Goal: Find specific page/section: Find specific page/section

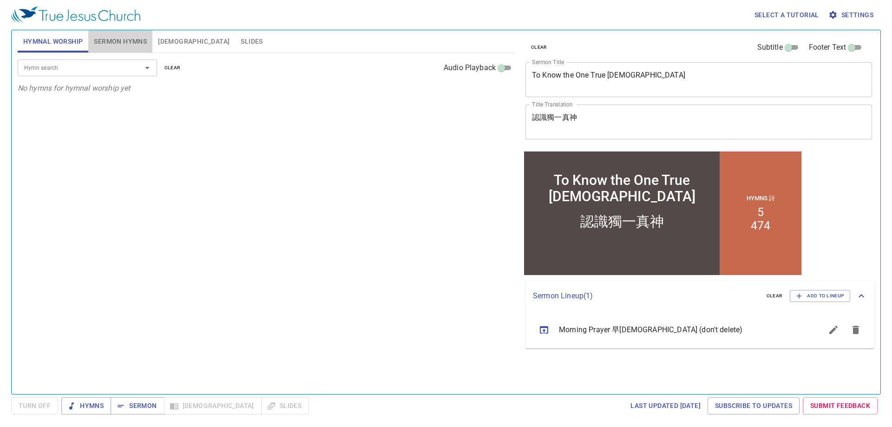
click at [127, 44] on span "Sermon Hymns" at bounding box center [120, 42] width 53 height 12
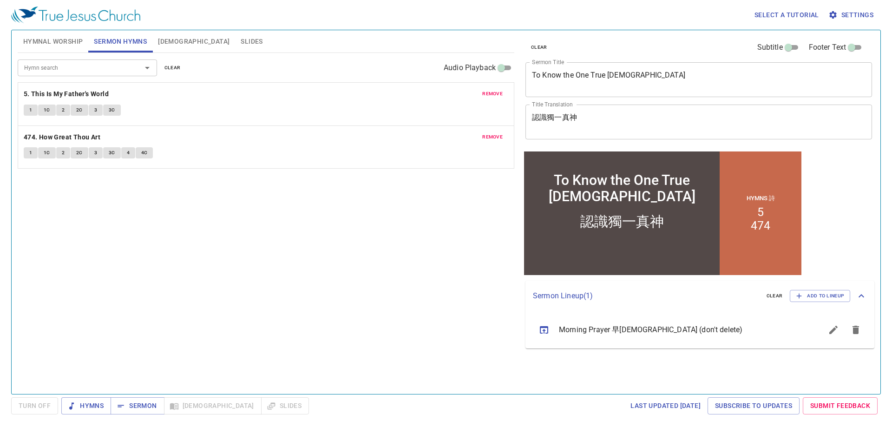
click at [240, 222] on div "Hymn search Hymn search clear Audio Playback remove 5. This Is My Father's Worl…" at bounding box center [266, 219] width 497 height 333
click at [241, 40] on span "Slides" at bounding box center [252, 42] width 22 height 12
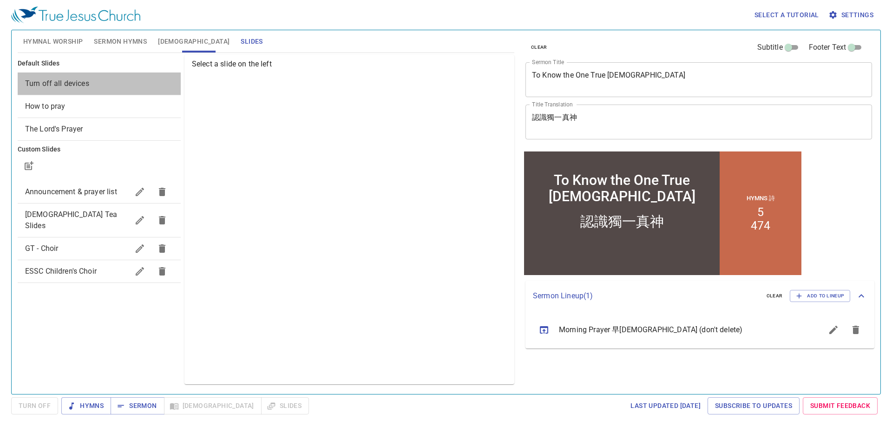
click at [48, 82] on span "Turn off all devices" at bounding box center [57, 83] width 64 height 9
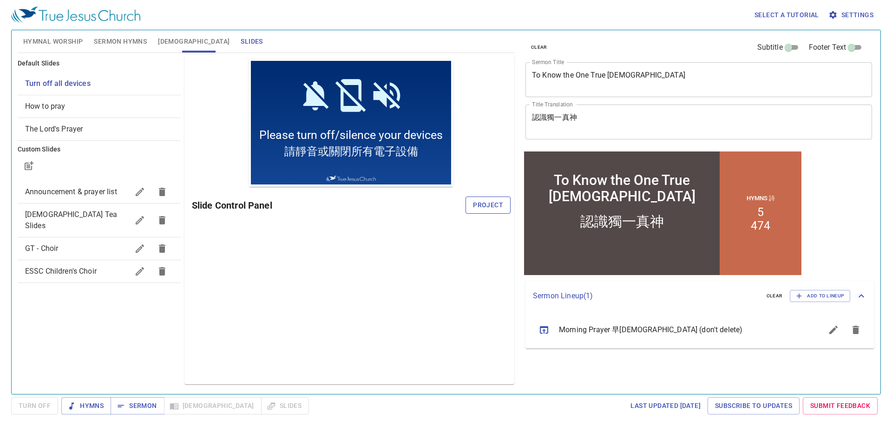
click at [488, 206] on span "Project" at bounding box center [488, 205] width 30 height 12
click at [40, 41] on span "Hymnal Worship" at bounding box center [53, 42] width 60 height 12
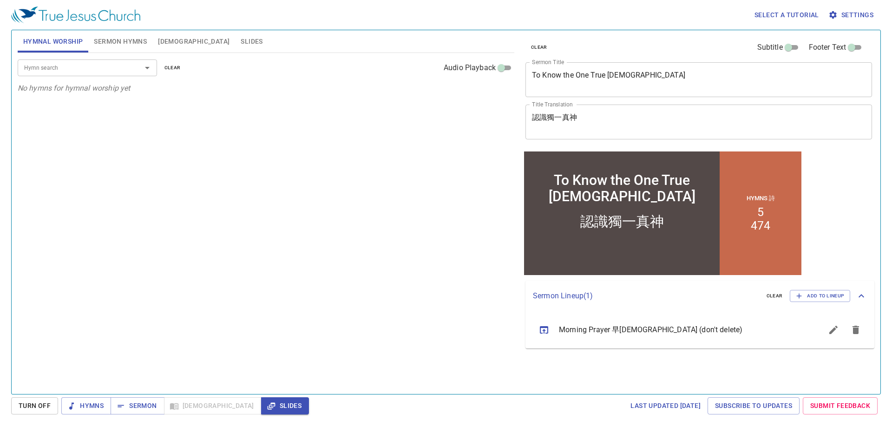
click at [84, 66] on input "Hymn search" at bounding box center [73, 67] width 106 height 11
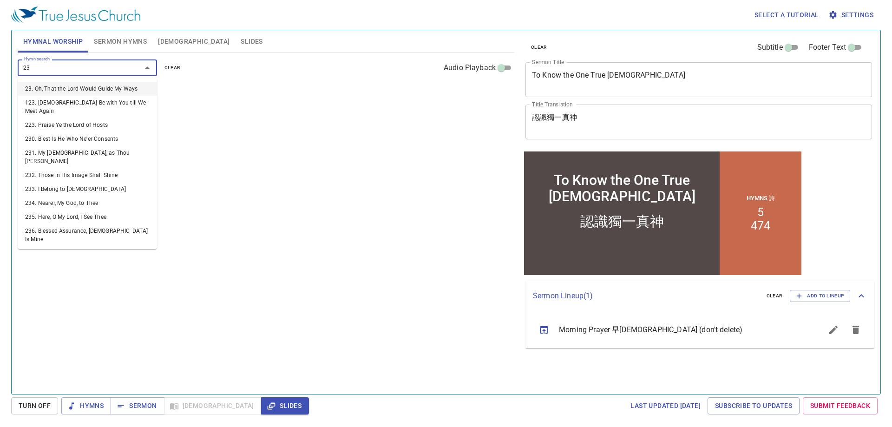
type input "235"
type input "236"
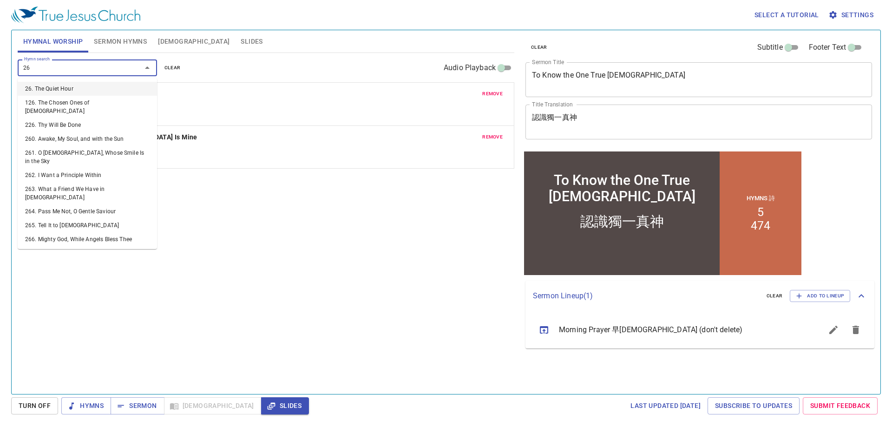
type input "262"
type input "263"
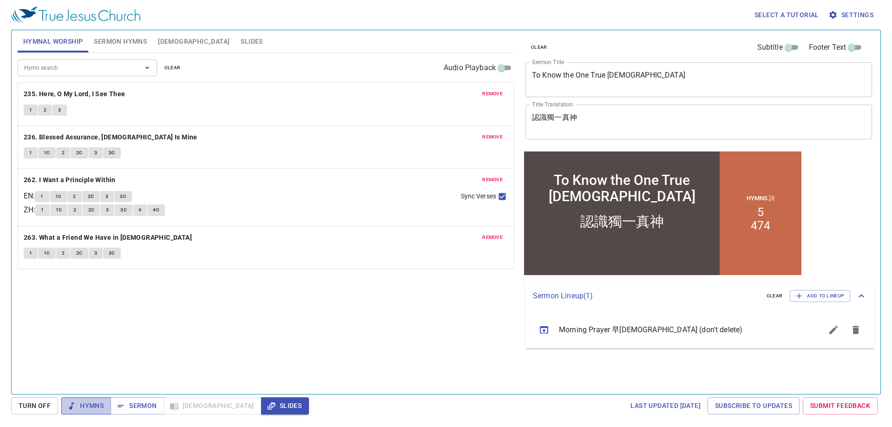
click at [87, 407] on span "Hymns" at bounding box center [86, 406] width 35 height 12
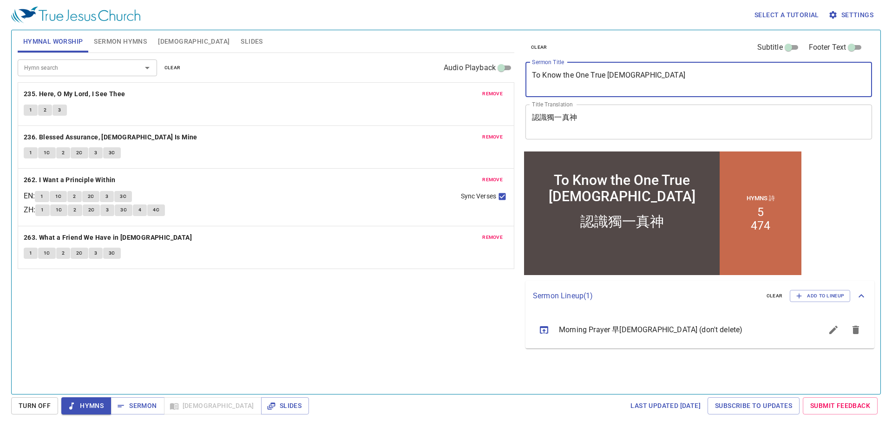
drag, startPoint x: 627, startPoint y: 73, endPoint x: 496, endPoint y: 73, distance: 131.0
click at [502, 73] on div "Hymnal Worship Sermon Hymns Bible Slides Hymn search Hymn search clear Audio Pl…" at bounding box center [446, 208] width 864 height 364
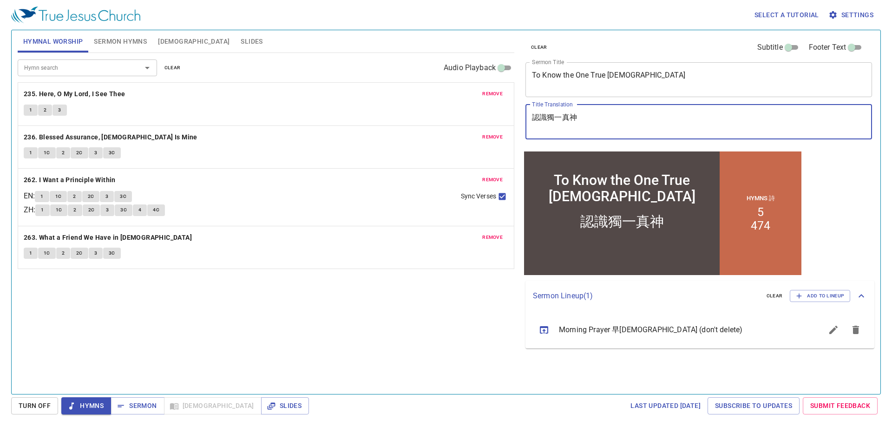
drag, startPoint x: 588, startPoint y: 118, endPoint x: 437, endPoint y: 117, distance: 151.0
click at [523, 117] on div "clear Subtitle Footer Text Sermon Title To Know the One True God x Sermon Title…" at bounding box center [698, 89] width 353 height 119
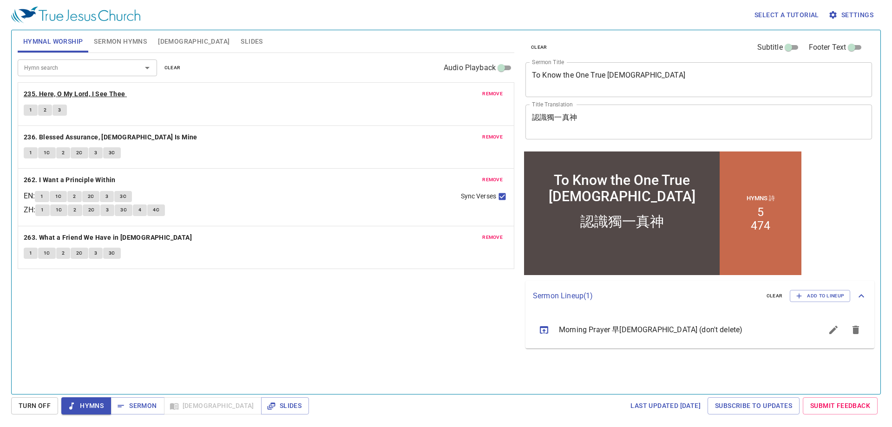
click at [82, 98] on b "235. Here, O My Lord, I See Thee" at bounding box center [75, 94] width 102 height 12
click at [28, 111] on button "1" at bounding box center [31, 110] width 14 height 11
click at [121, 113] on div "1 2 3" at bounding box center [266, 111] width 485 height 13
click at [43, 115] on button "2" at bounding box center [45, 110] width 14 height 11
click at [59, 114] on span "3" at bounding box center [59, 110] width 3 height 8
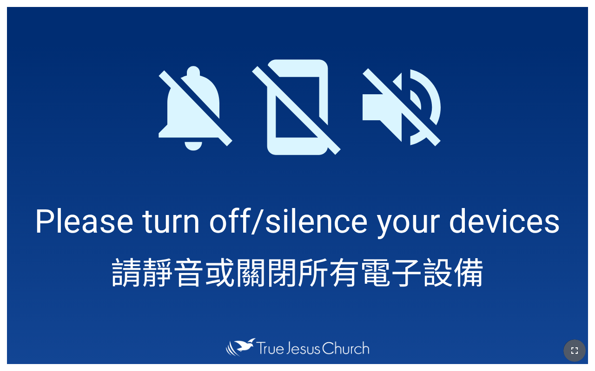
click at [578, 354] on icon "button" at bounding box center [574, 350] width 11 height 11
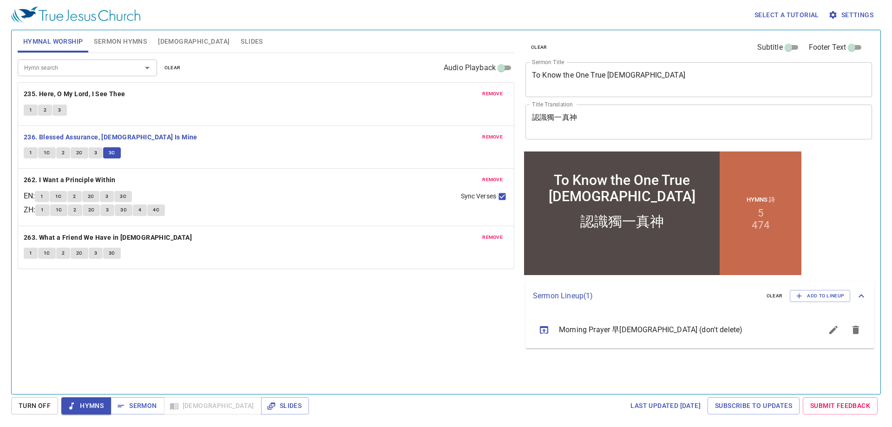
click at [101, 179] on b "262. I Want a Principle Within" at bounding box center [70, 180] width 92 height 12
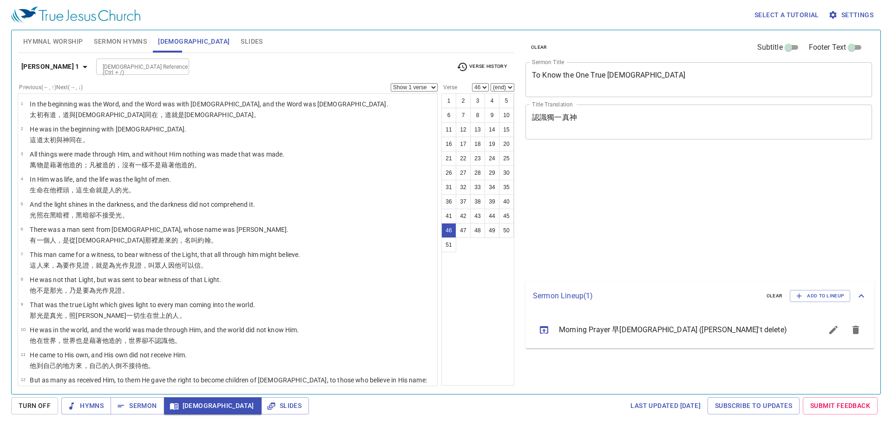
select select "46"
select select "49"
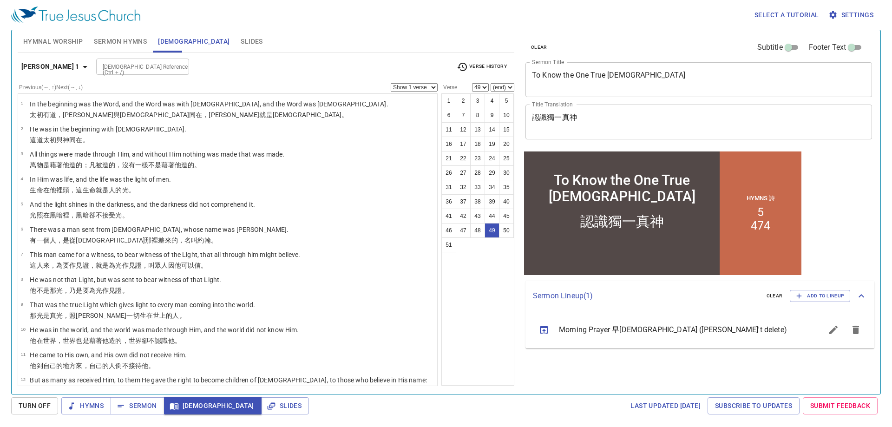
scroll to position [1044, 0]
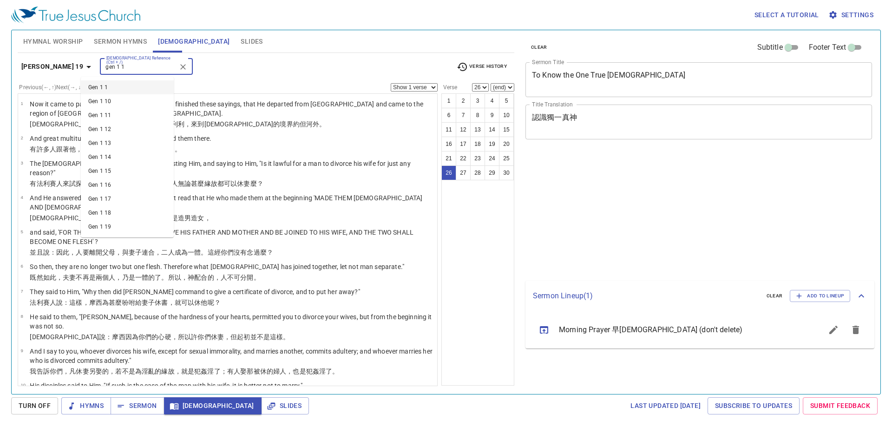
select select "26"
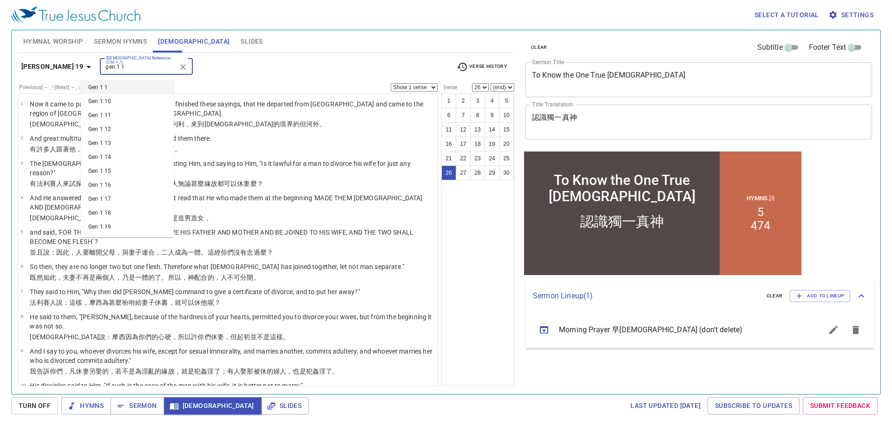
scroll to position [552, 0]
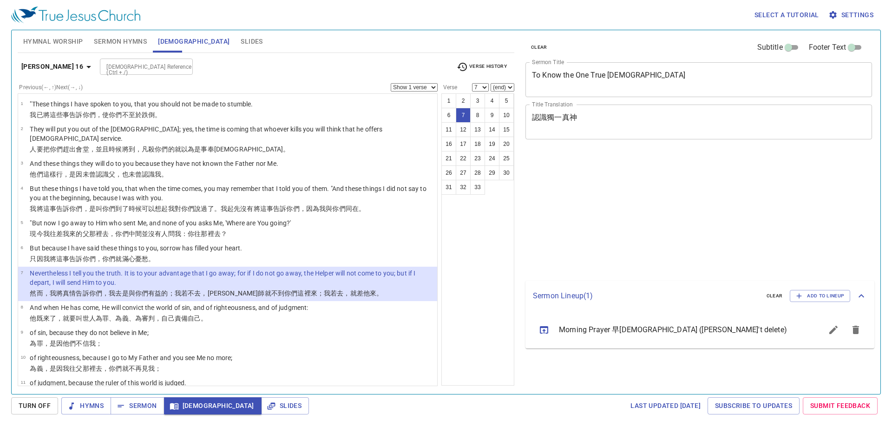
select select "7"
